Goal: Transaction & Acquisition: Purchase product/service

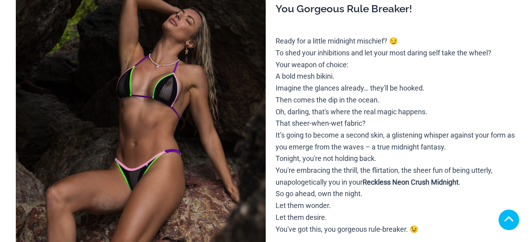
scroll to position [158, 0]
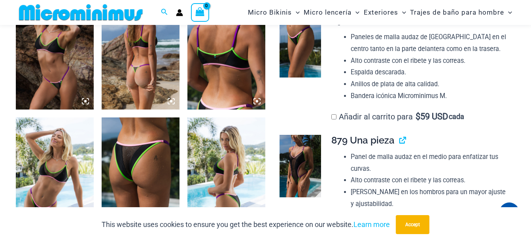
scroll to position [830, 0]
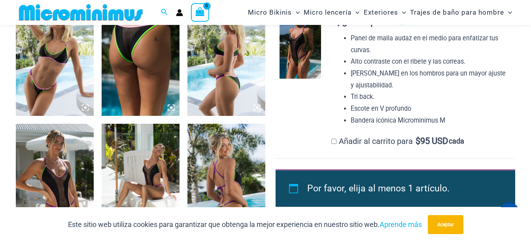
type input "**********"
click at [47, 156] on img at bounding box center [55, 182] width 78 height 117
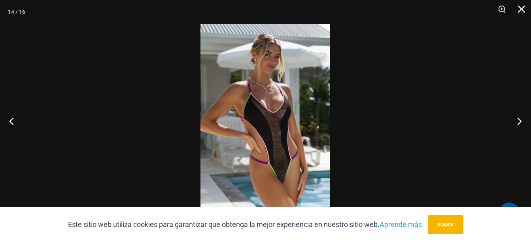
click at [296, 179] on img at bounding box center [265, 121] width 130 height 194
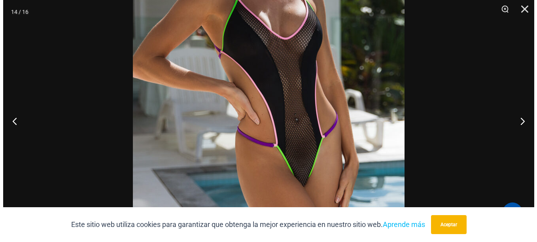
scroll to position [838, 0]
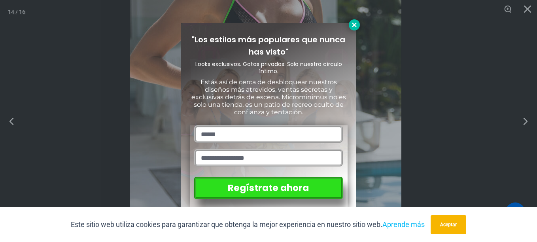
click at [355, 26] on icon at bounding box center [353, 24] width 7 height 7
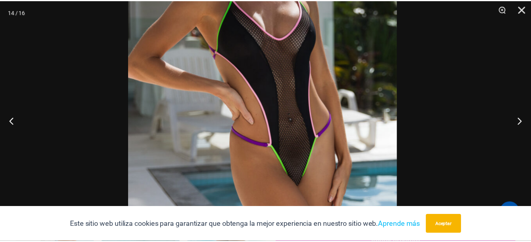
scroll to position [830, 0]
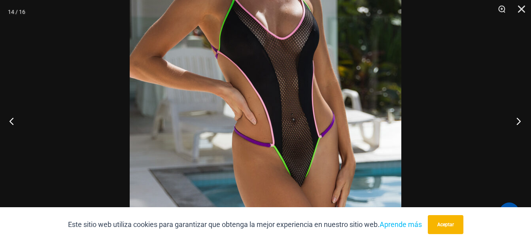
click at [520, 120] on button "Próximo" at bounding box center [516, 121] width 30 height 40
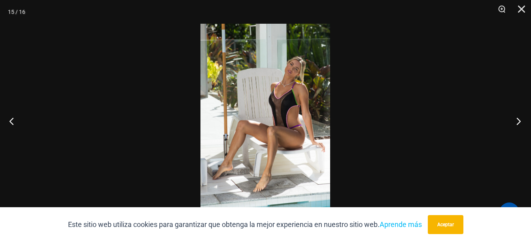
click at [520, 120] on button "Próximo" at bounding box center [516, 121] width 30 height 40
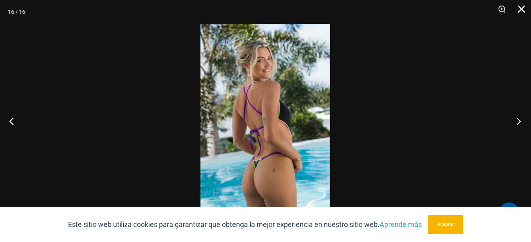
click at [520, 120] on button "Próximo" at bounding box center [516, 121] width 30 height 40
